Goal: Task Accomplishment & Management: Manage account settings

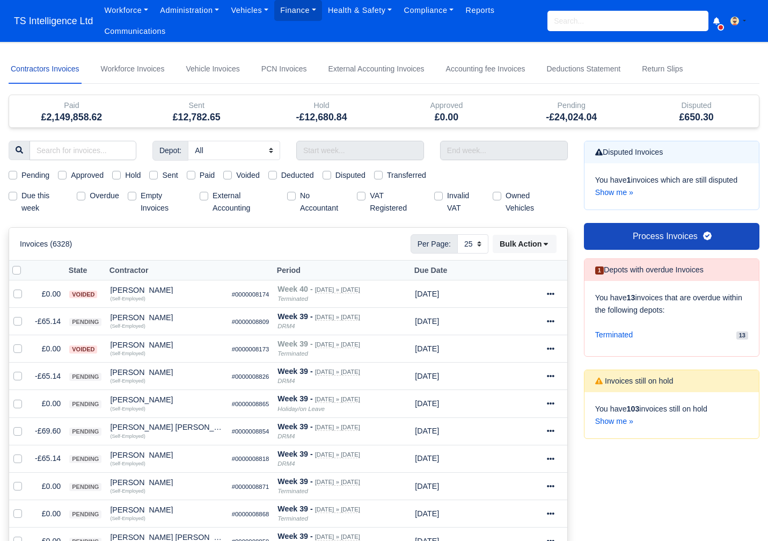
select select "25"
click at [309, 146] on input "text" at bounding box center [360, 150] width 128 height 19
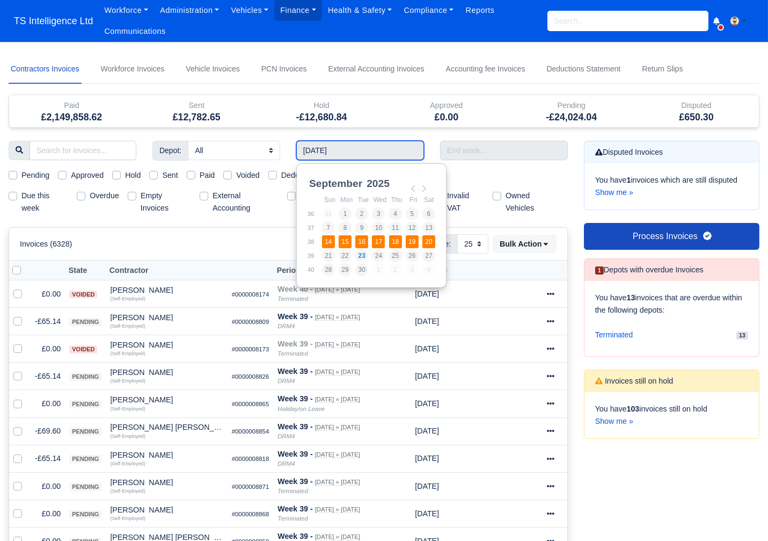
type input "14/09/2025 - 20/09/2025"
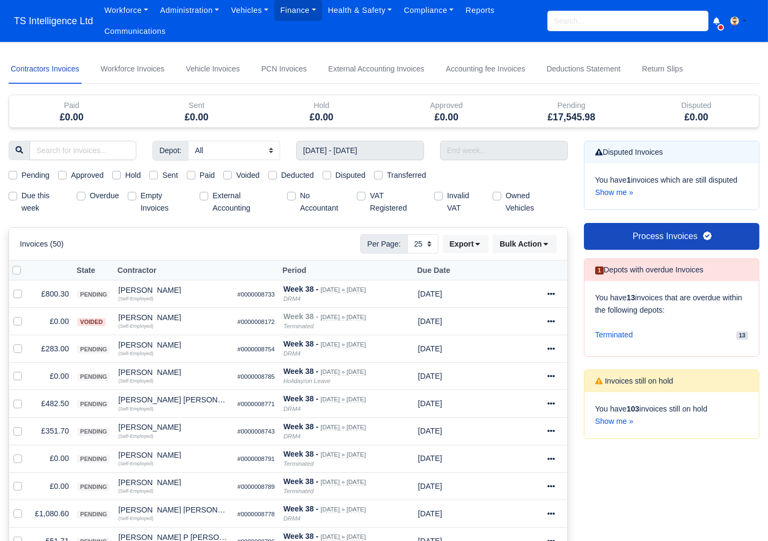
click at [141, 195] on label "Empty Invoices" at bounding box center [166, 202] width 50 height 25
click at [132, 195] on input "Empty Invoices" at bounding box center [132, 194] width 9 height 9
checkbox input "true"
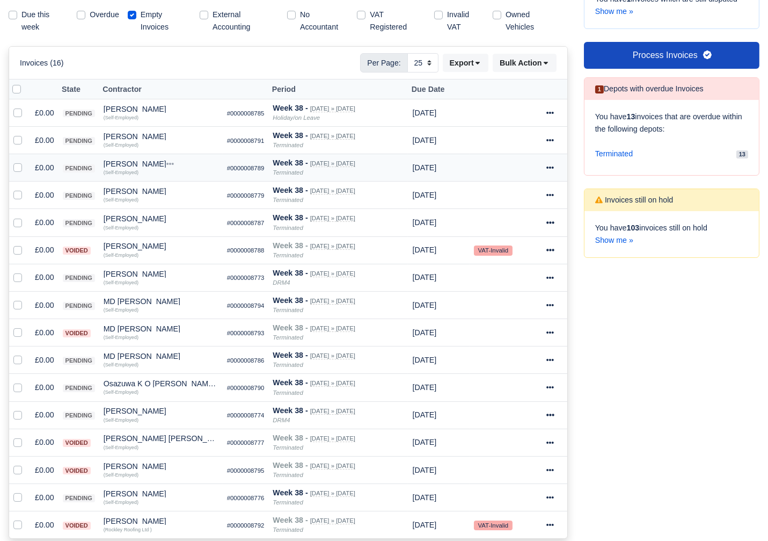
scroll to position [179, 0]
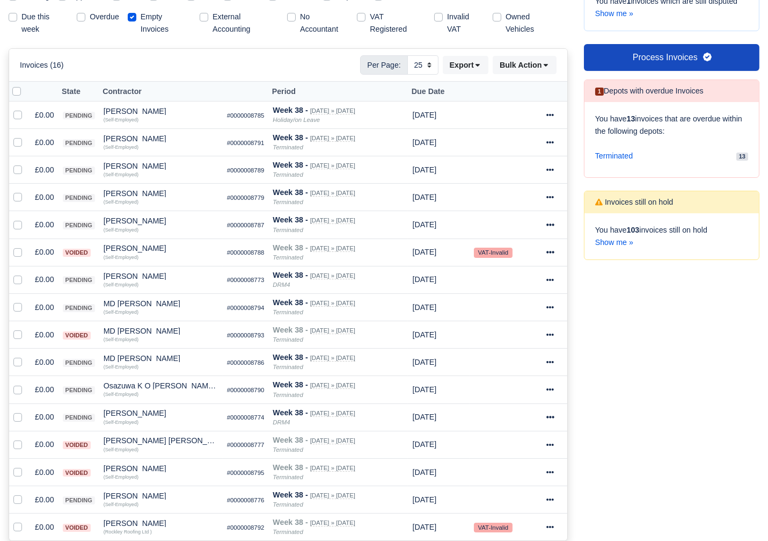
click at [25, 85] on label at bounding box center [25, 85] width 0 height 0
click at [16, 90] on input "checkbox" at bounding box center [16, 89] width 9 height 9
checkbox input "true"
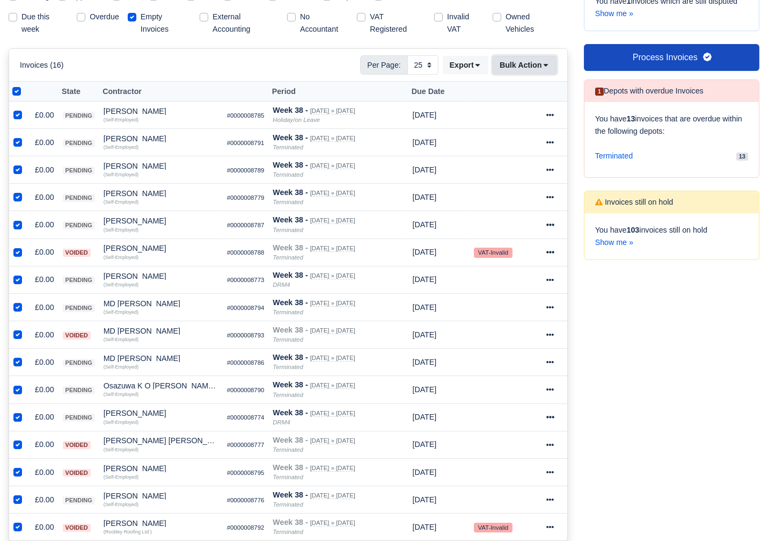
click at [526, 67] on button "Bulk Action" at bounding box center [525, 65] width 64 height 18
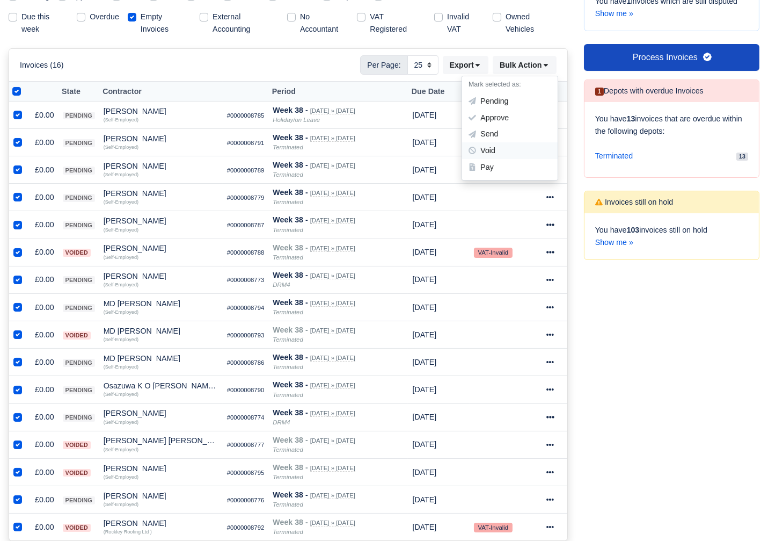
click at [493, 151] on div "Void" at bounding box center [510, 150] width 96 height 17
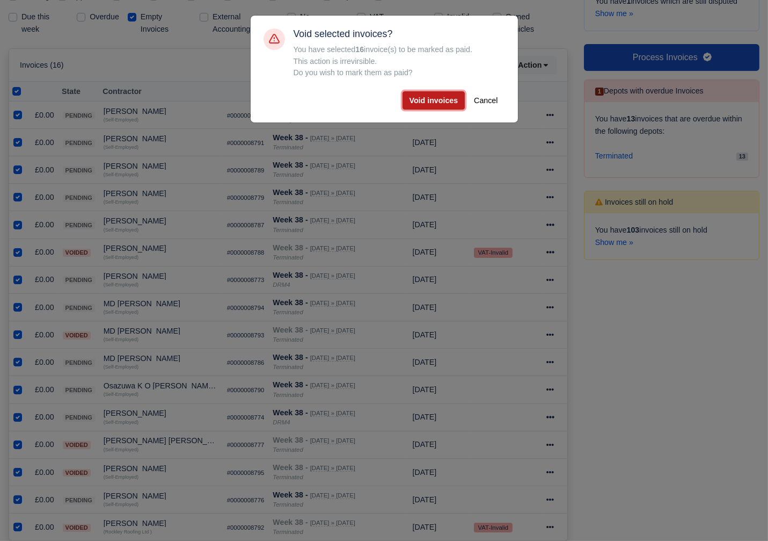
click at [409, 100] on button "Void invoices" at bounding box center [434, 100] width 63 height 18
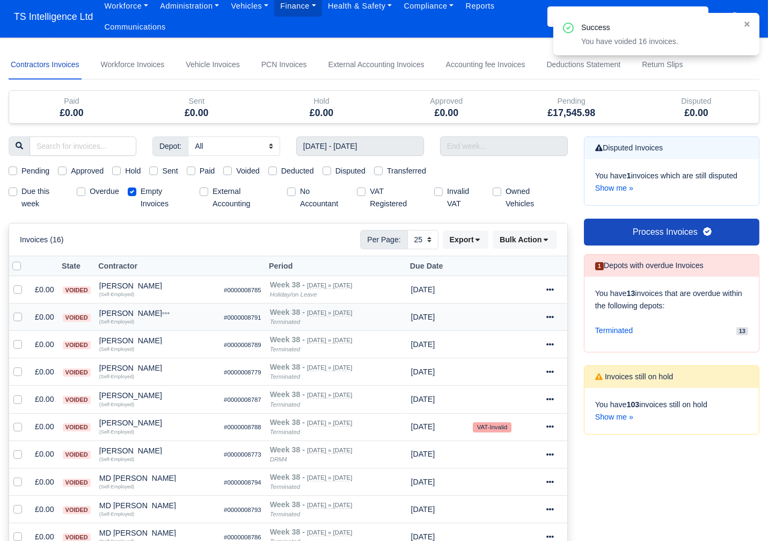
scroll to position [0, 0]
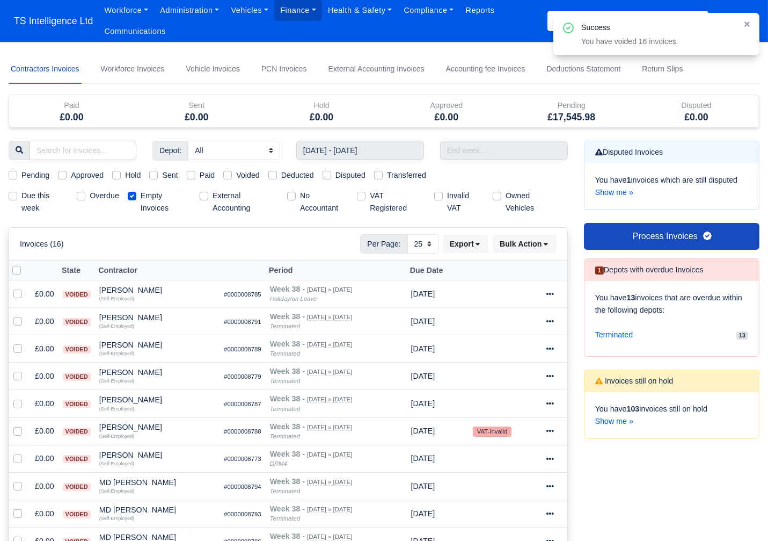
click at [21, 173] on label "Pending" at bounding box center [35, 175] width 28 height 12
click at [11, 173] on input "Pending" at bounding box center [13, 173] width 9 height 9
checkbox input "true"
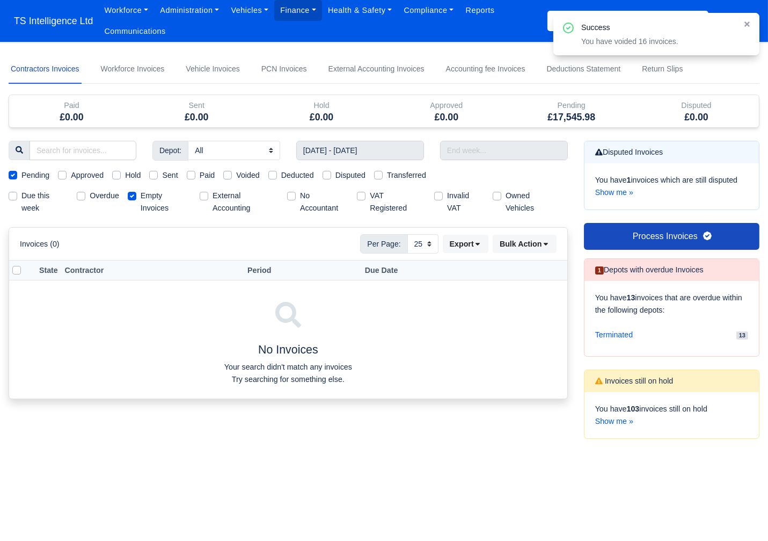
click at [141, 196] on label "Empty Invoices" at bounding box center [166, 202] width 50 height 25
click at [134, 196] on input "Empty Invoices" at bounding box center [132, 194] width 9 height 9
checkbox input "false"
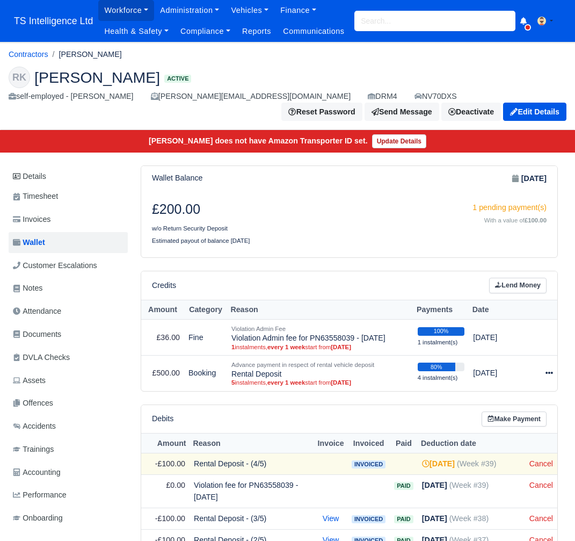
scroll to position [24, 0]
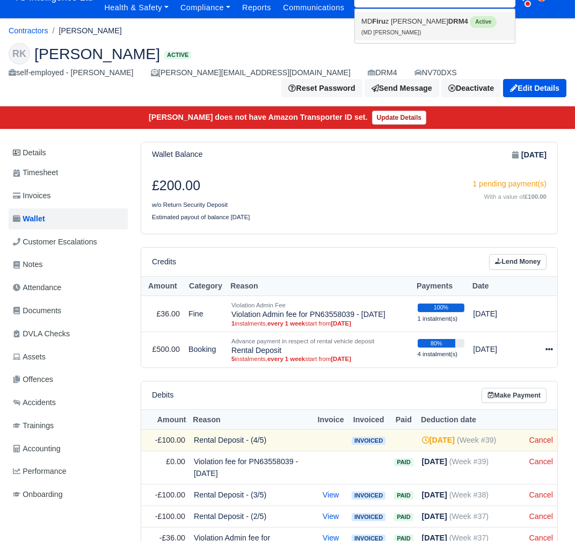
click at [388, 35] on small "(MD [PERSON_NAME])" at bounding box center [391, 33] width 60 height 6
type input "MD [PERSON_NAME]"
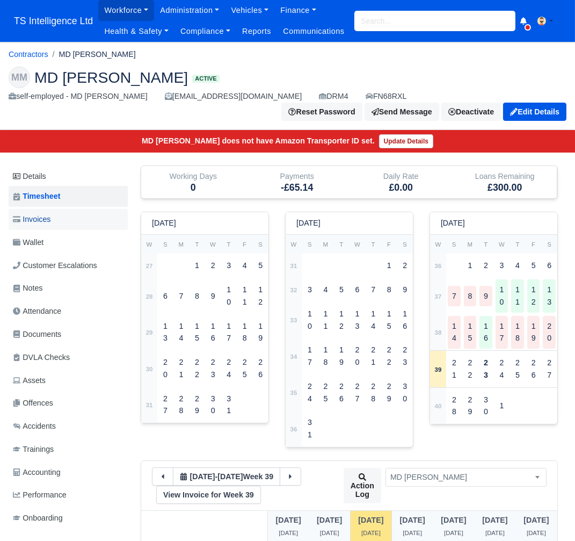
click at [63, 220] on link "Invoices" at bounding box center [68, 219] width 119 height 21
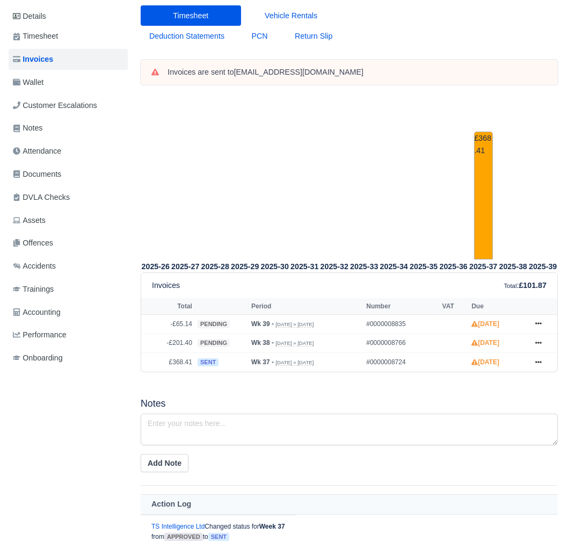
scroll to position [199, 0]
